Goal: Find specific page/section: Find specific page/section

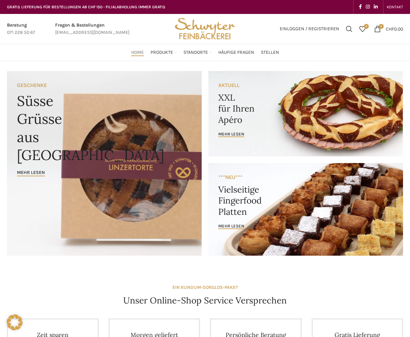
scroll to position [266, 0]
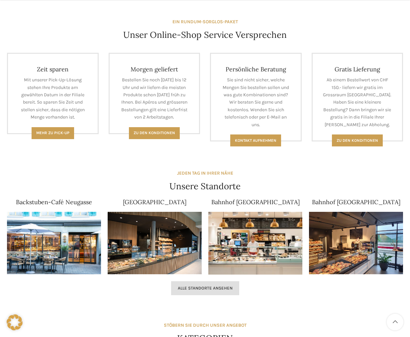
click at [216, 286] on span "Alle Standorte ansehen" at bounding box center [205, 288] width 55 height 5
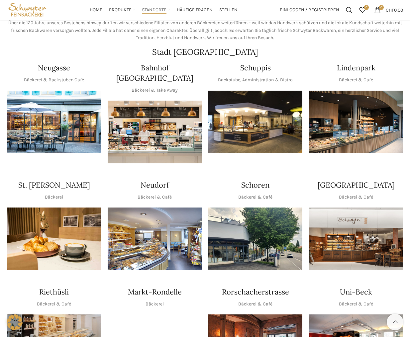
scroll to position [100, 0]
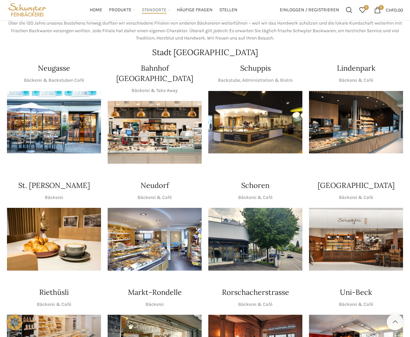
click at [152, 213] on img "1 / 1" at bounding box center [155, 239] width 94 height 63
click at [289, 115] on img "1 / 1" at bounding box center [255, 122] width 94 height 63
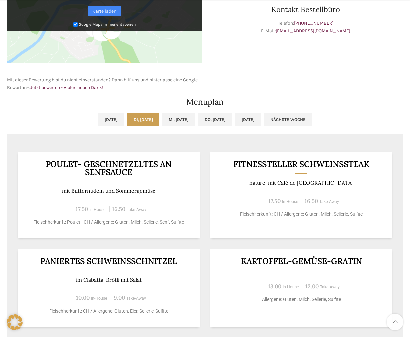
scroll to position [332, 0]
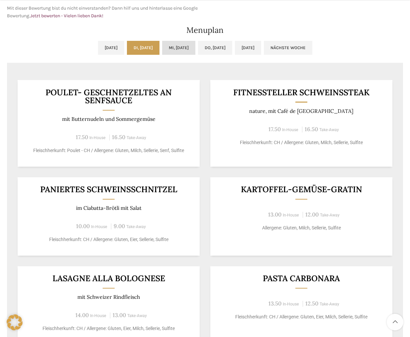
drag, startPoint x: 188, startPoint y: 50, endPoint x: 181, endPoint y: 60, distance: 11.8
click at [188, 50] on link "Mi, [DATE]" at bounding box center [178, 48] width 33 height 14
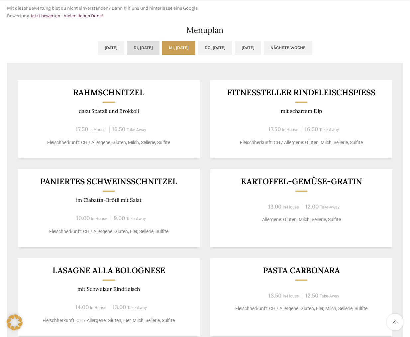
click at [143, 51] on link "Di, [DATE]" at bounding box center [143, 48] width 33 height 14
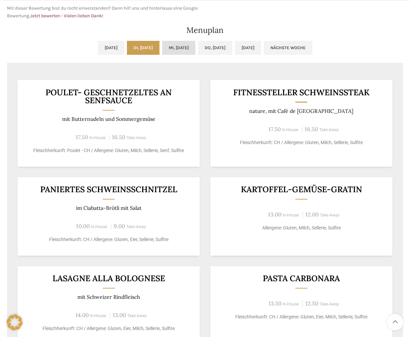
click at [178, 49] on link "Mi, [DATE]" at bounding box center [178, 48] width 33 height 14
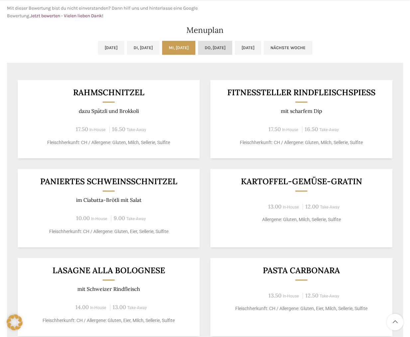
click at [229, 49] on link "Do, [DATE]" at bounding box center [215, 48] width 34 height 14
